Goal: Information Seeking & Learning: Learn about a topic

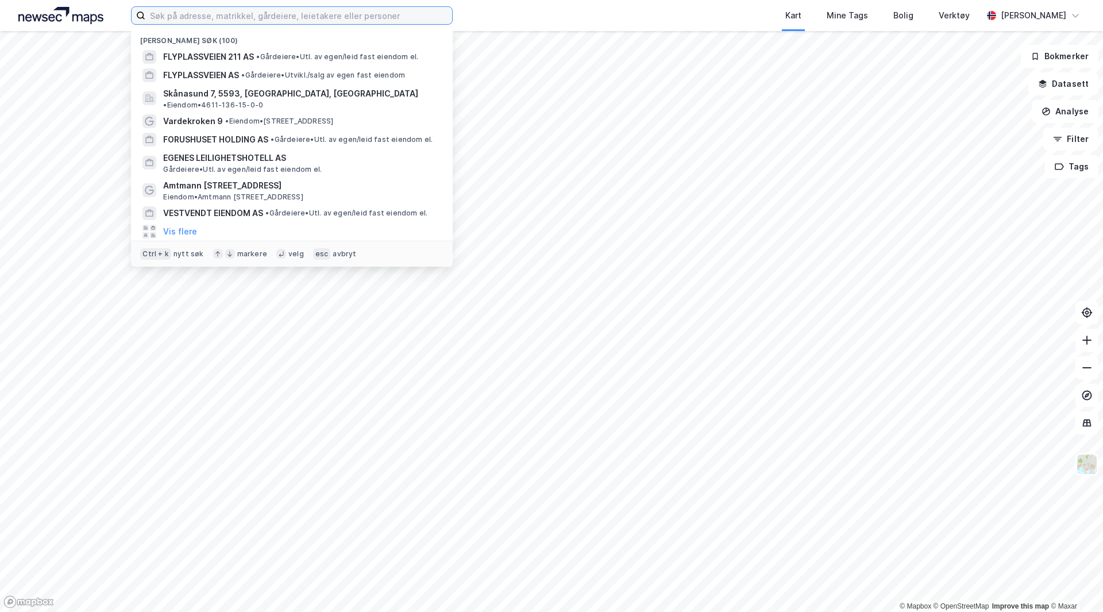
click at [279, 16] on input at bounding box center [298, 15] width 307 height 17
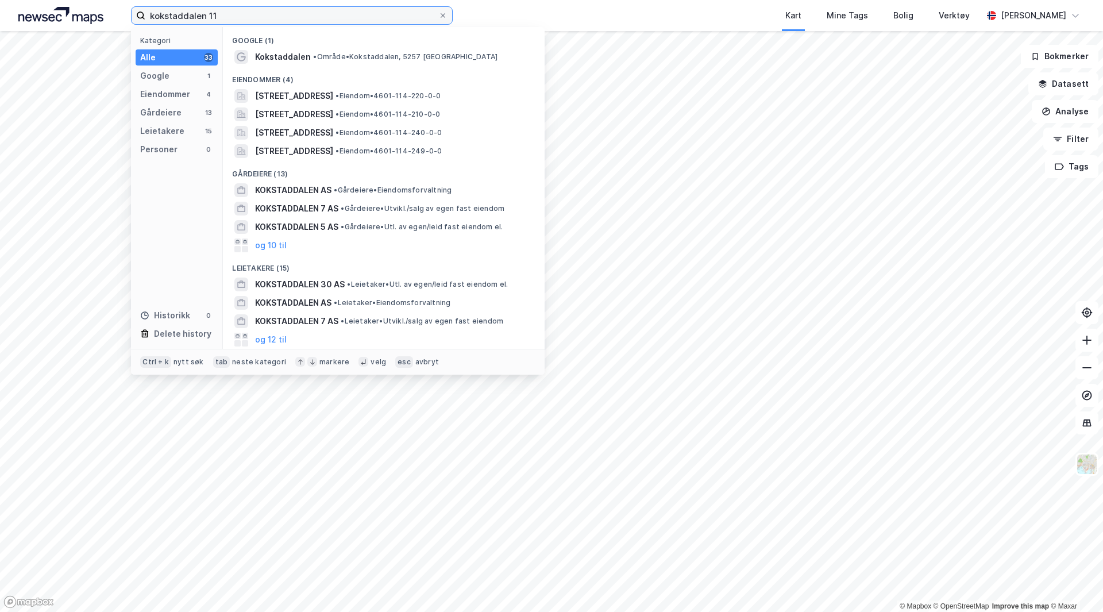
type input "kokstaddalen 11"
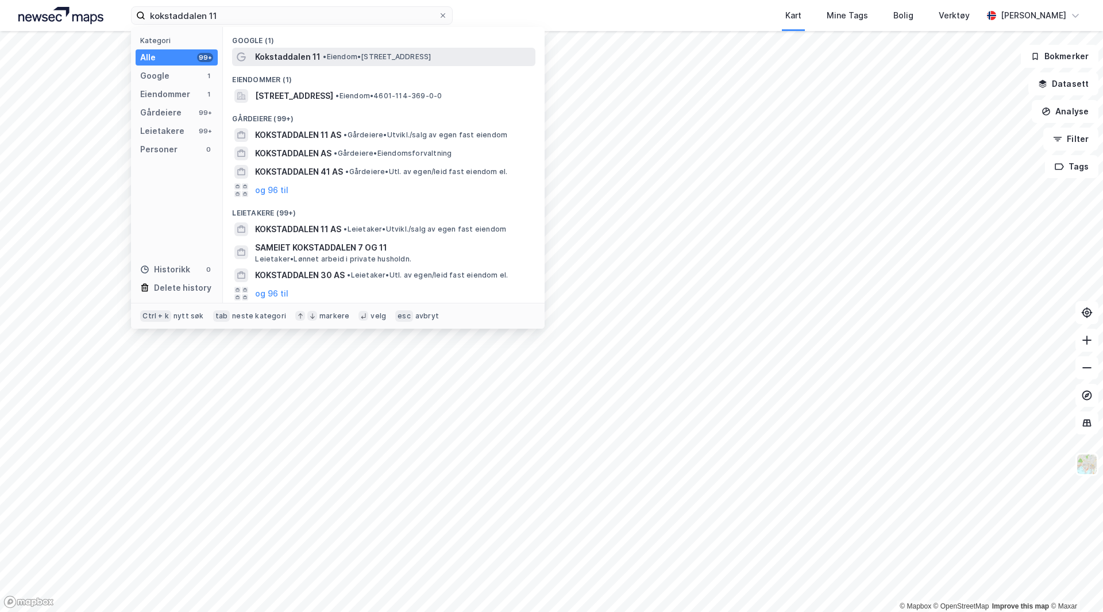
click at [291, 49] on div "Kokstaddalen 11 • Eiendom • [STREET_ADDRESS]" at bounding box center [383, 57] width 303 height 18
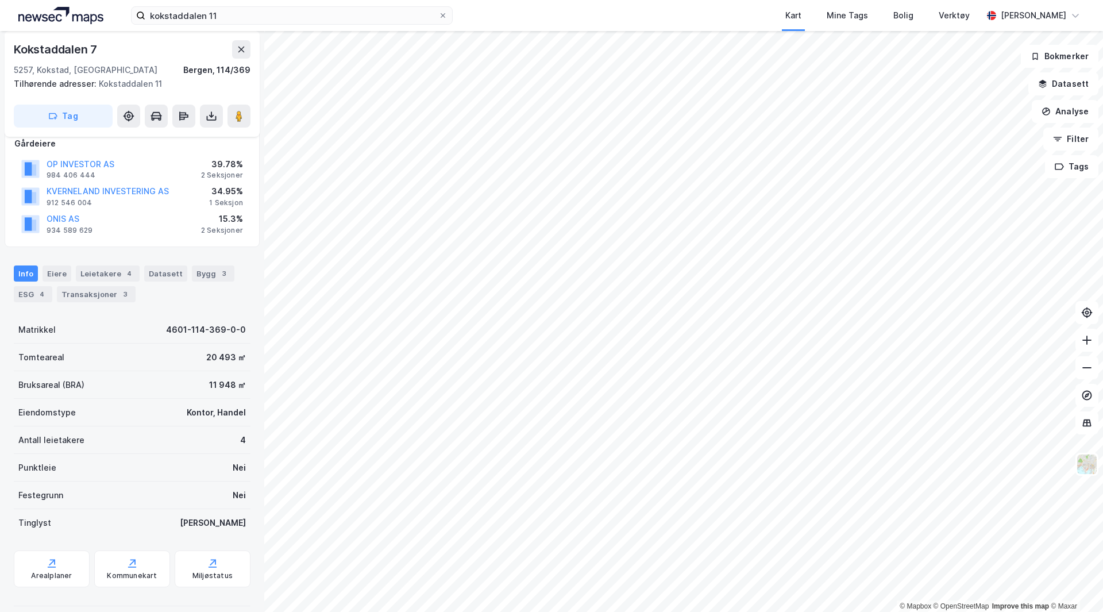
scroll to position [203, 0]
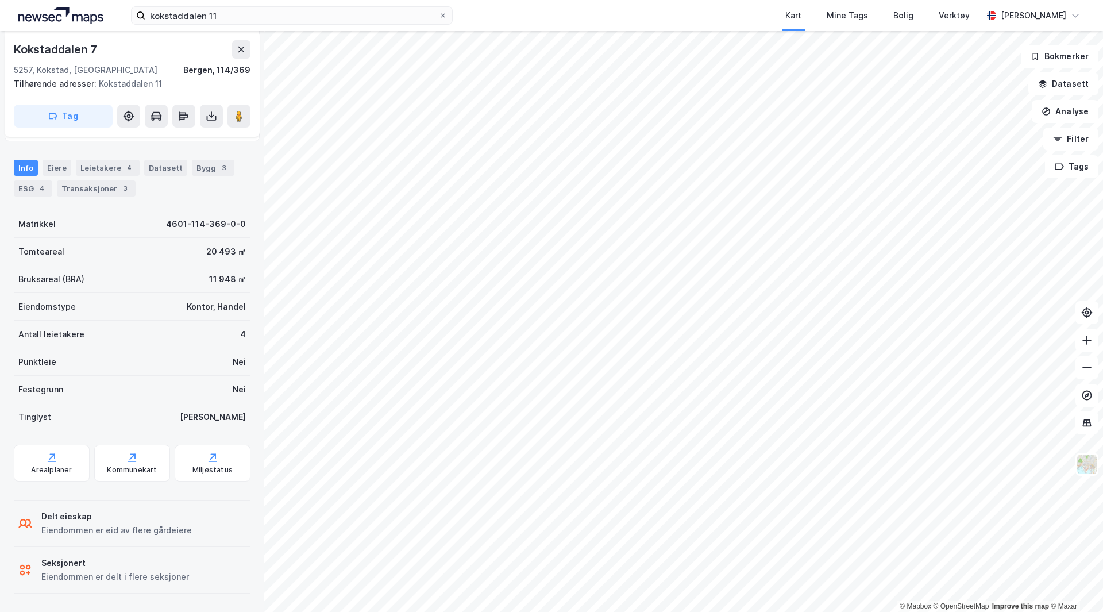
click at [126, 568] on div "Seksjonert" at bounding box center [115, 563] width 148 height 14
click at [24, 572] on icon at bounding box center [22, 572] width 5 height 5
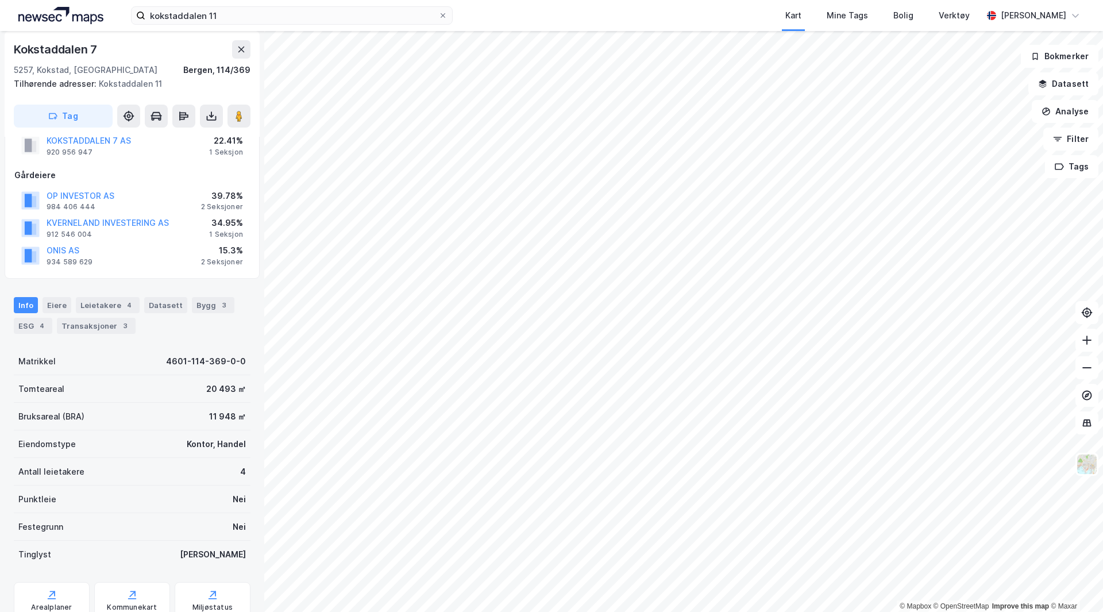
scroll to position [0, 0]
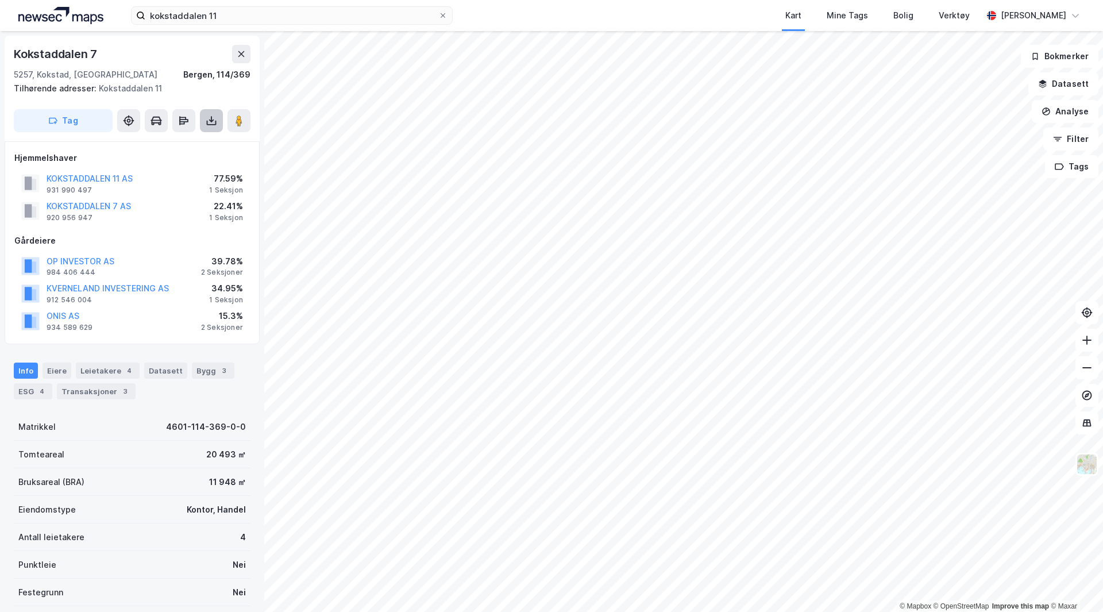
click at [212, 118] on icon at bounding box center [211, 120] width 11 height 11
click at [206, 236] on div "Gårdeiere" at bounding box center [132, 241] width 236 height 14
click at [0, 0] on button "OP INVESTOR AS" at bounding box center [0, 0] width 0 height 0
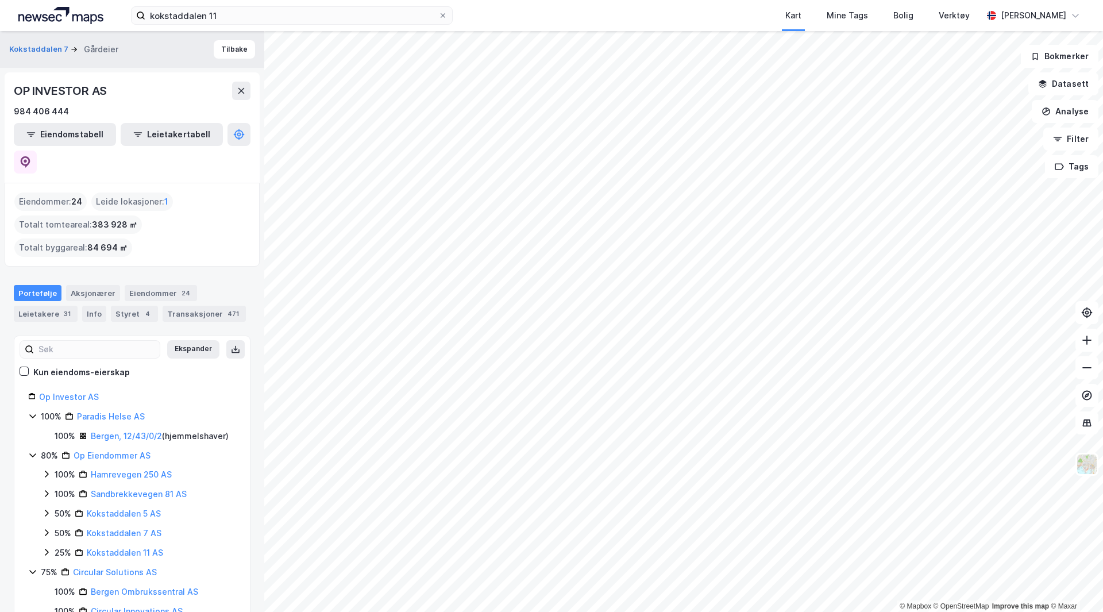
click at [0, 239] on html "kokstaddalen 11 Kart Mine Tags Bolig Verktøy [PERSON_NAME] © Mapbox © OpenStree…" at bounding box center [551, 306] width 1103 height 612
click at [128, 192] on div "Leide lokasjoner : 1" at bounding box center [132, 201] width 82 height 18
click at [66, 192] on div "Eiendommer : 24" at bounding box center [50, 201] width 72 height 18
click at [165, 306] on div "Transaksjoner 471" at bounding box center [204, 314] width 83 height 16
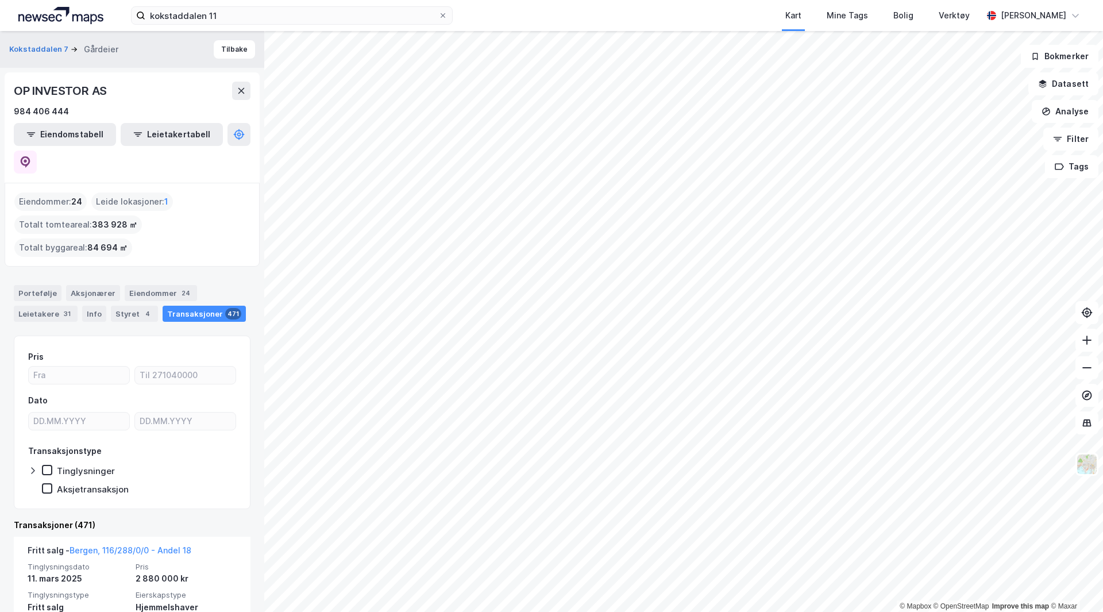
scroll to position [57, 0]
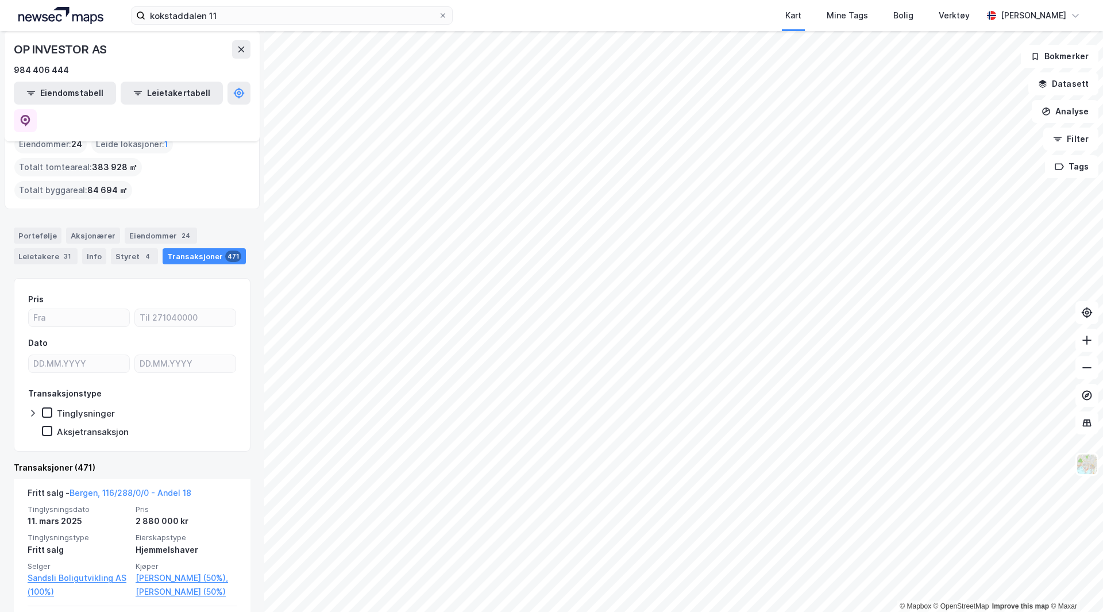
click at [134, 228] on div "Eiendommer 24" at bounding box center [161, 236] width 72 height 16
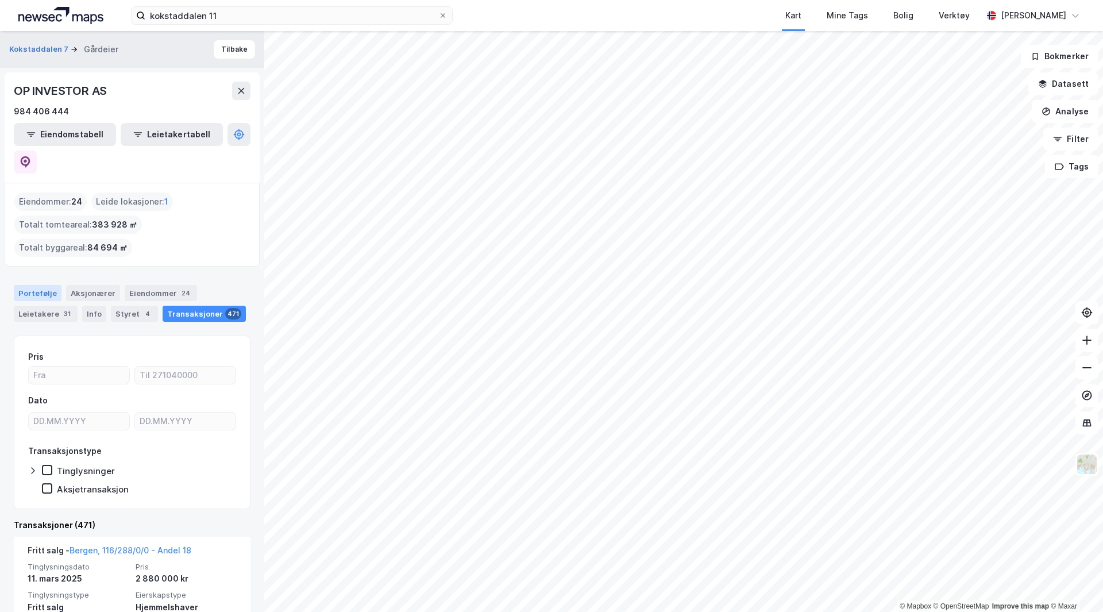
click at [29, 285] on div "Portefølje" at bounding box center [38, 293] width 48 height 16
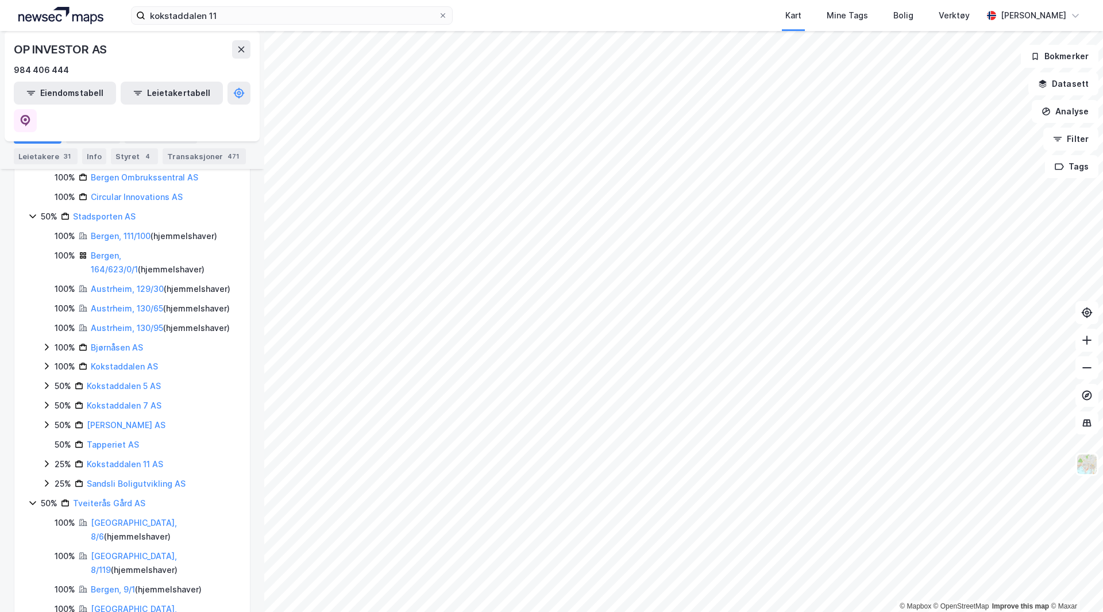
scroll to position [433, 0]
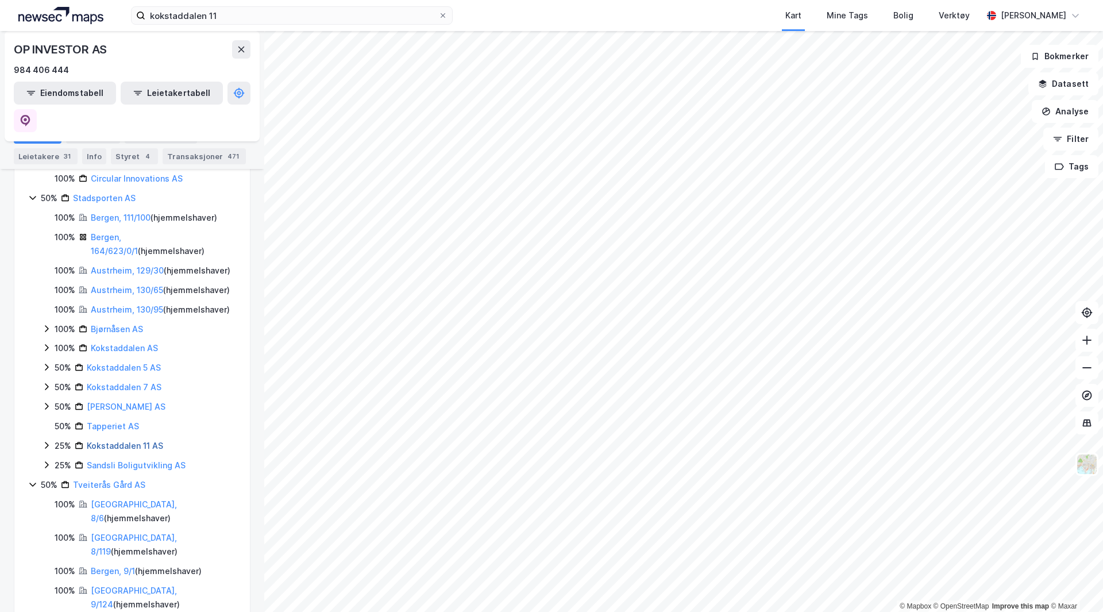
click at [120, 450] on link "Kokstaddalen 11 AS" at bounding box center [125, 446] width 76 height 10
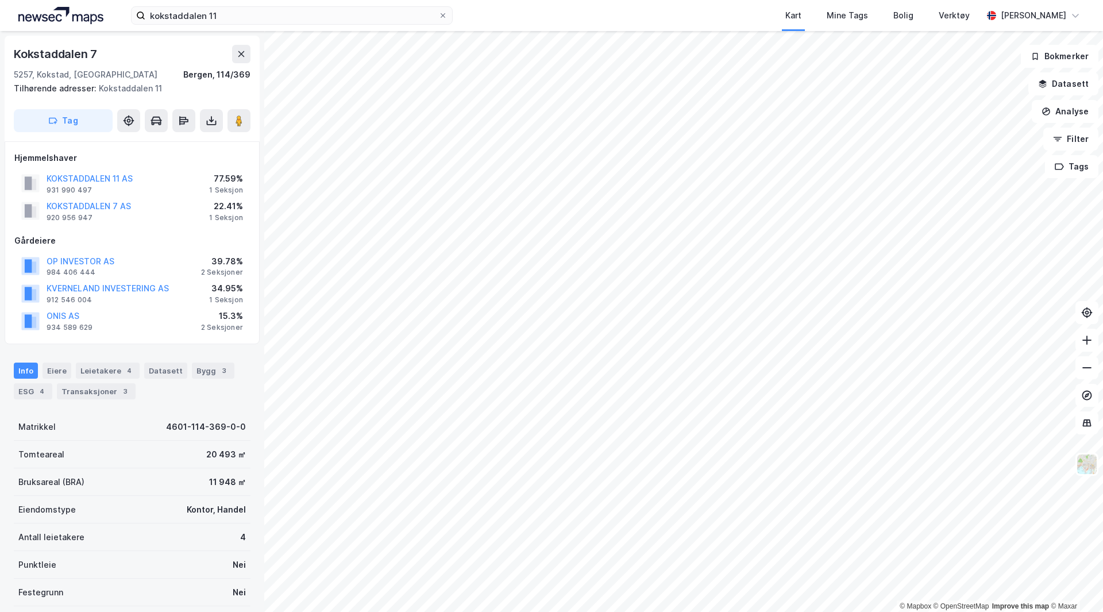
scroll to position [3, 0]
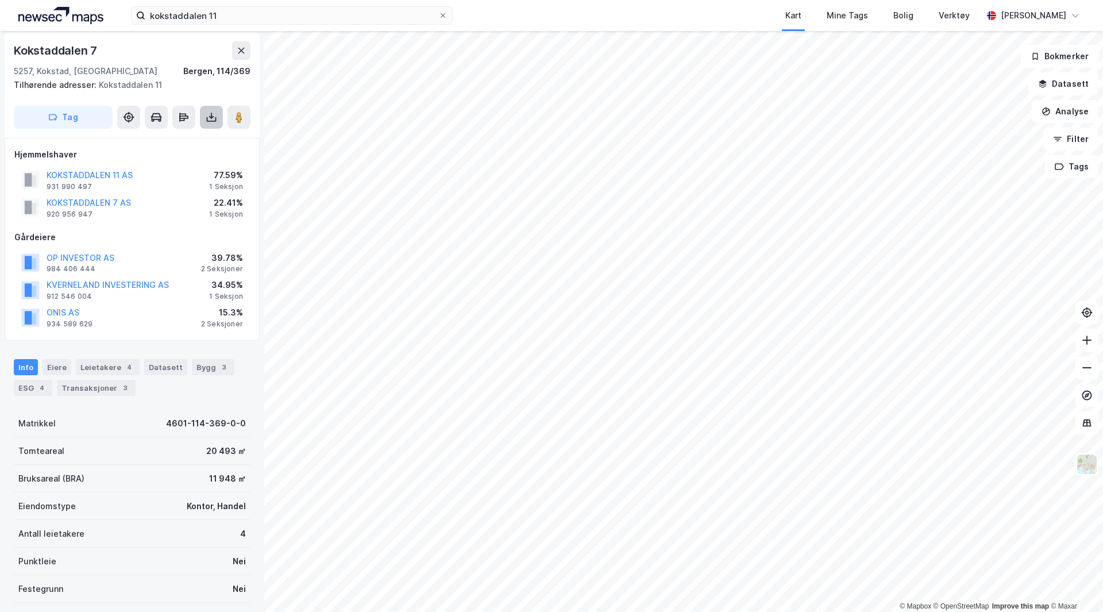
click at [210, 119] on icon at bounding box center [211, 116] width 11 height 11
click at [191, 145] on div "Last ned grunnbok" at bounding box center [162, 140] width 122 height 18
click at [187, 160] on div "Last ned matrikkelrapport" at bounding box center [168, 158] width 95 height 9
click at [0, 0] on button "KOKSTADDALEN 11 AS" at bounding box center [0, 0] width 0 height 0
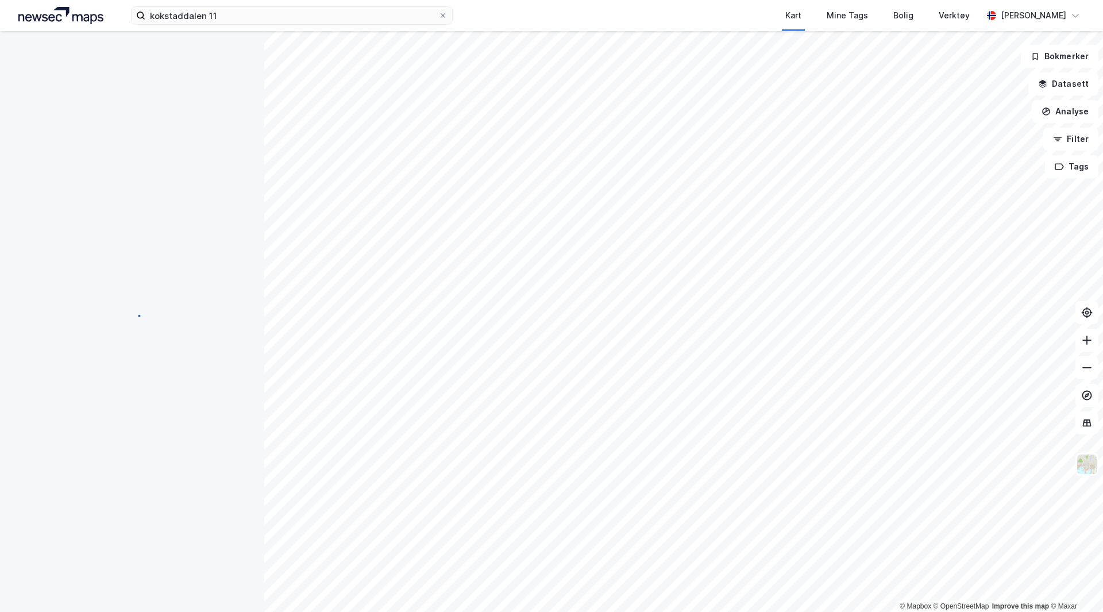
scroll to position [3, 0]
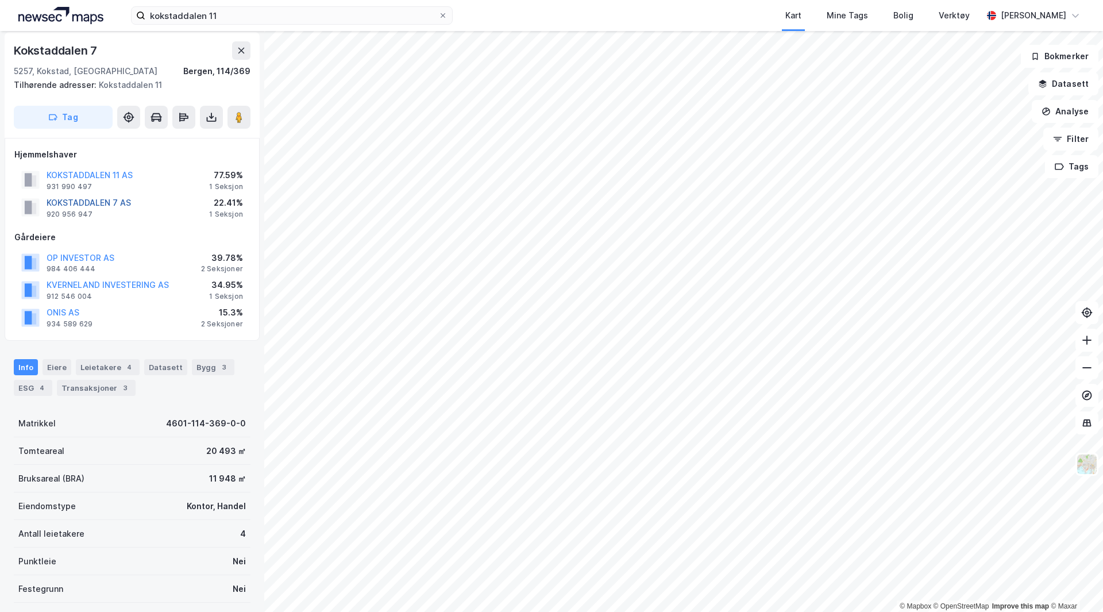
click at [0, 0] on button "KOKSTADDALEN 7 AS" at bounding box center [0, 0] width 0 height 0
